Goal: Navigation & Orientation: Find specific page/section

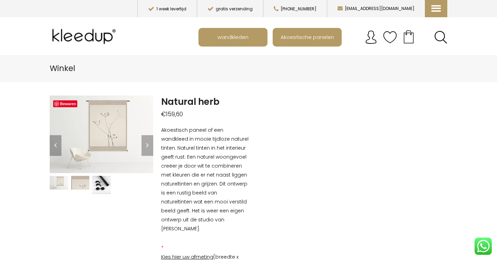
click at [58, 181] on img at bounding box center [59, 183] width 19 height 14
click at [150, 145] on link "Next" at bounding box center [148, 145] width 12 height 21
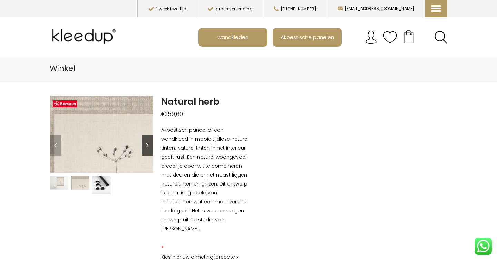
click at [150, 145] on link "Next" at bounding box center [148, 145] width 12 height 21
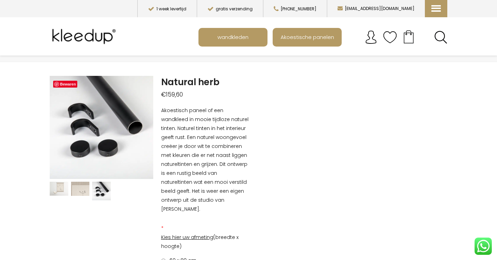
scroll to position [31, 0]
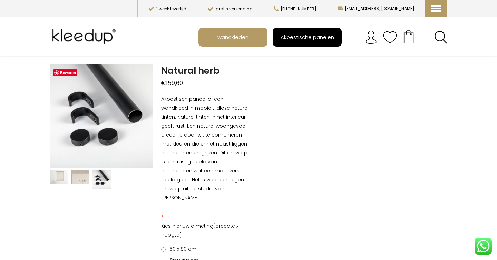
click at [298, 39] on span "Akoestische panelen" at bounding box center [307, 36] width 61 height 13
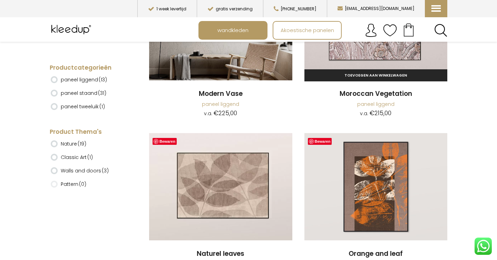
scroll to position [1188, 0]
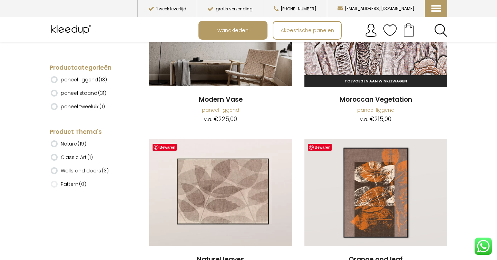
click at [367, 60] on img at bounding box center [376, 32] width 143 height 107
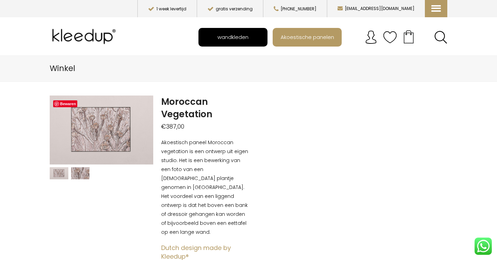
click at [222, 40] on span "wandkleden" at bounding box center [233, 36] width 39 height 13
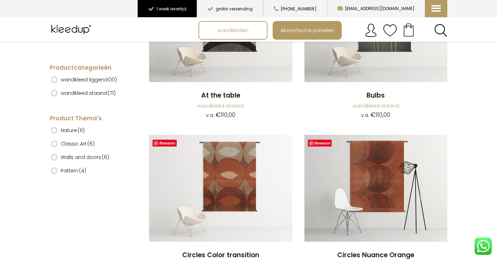
scroll to position [350, 0]
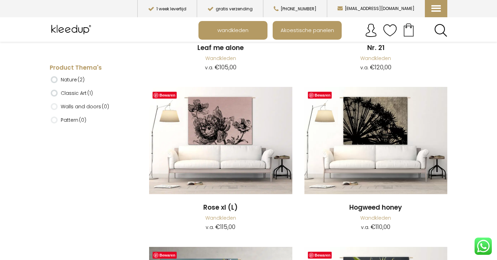
scroll to position [331, 0]
